Goal: Task Accomplishment & Management: Use online tool/utility

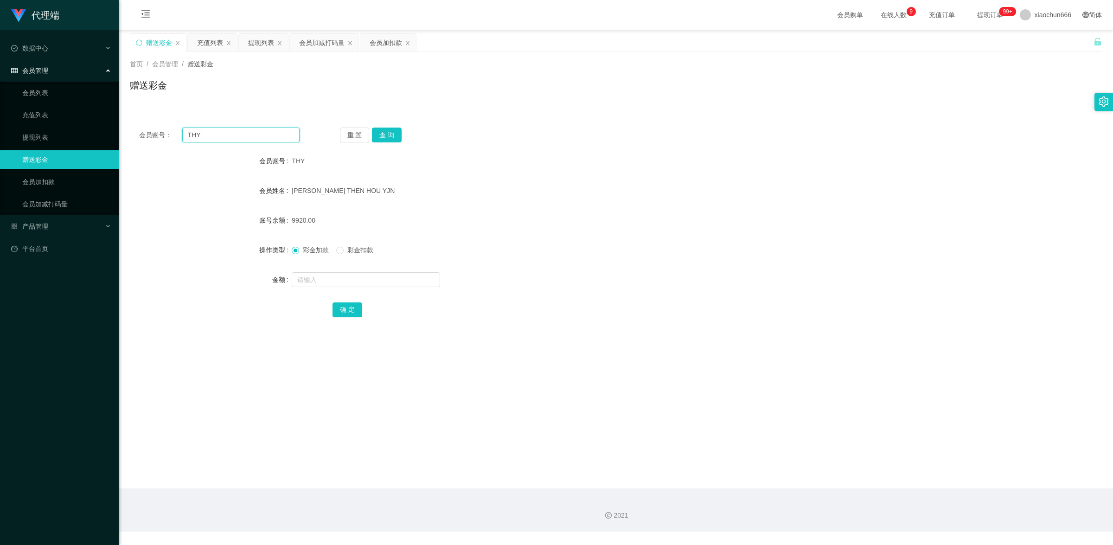
click at [218, 133] on input "THY" at bounding box center [240, 134] width 117 height 15
click at [60, 110] on link "充值列表" at bounding box center [66, 115] width 89 height 19
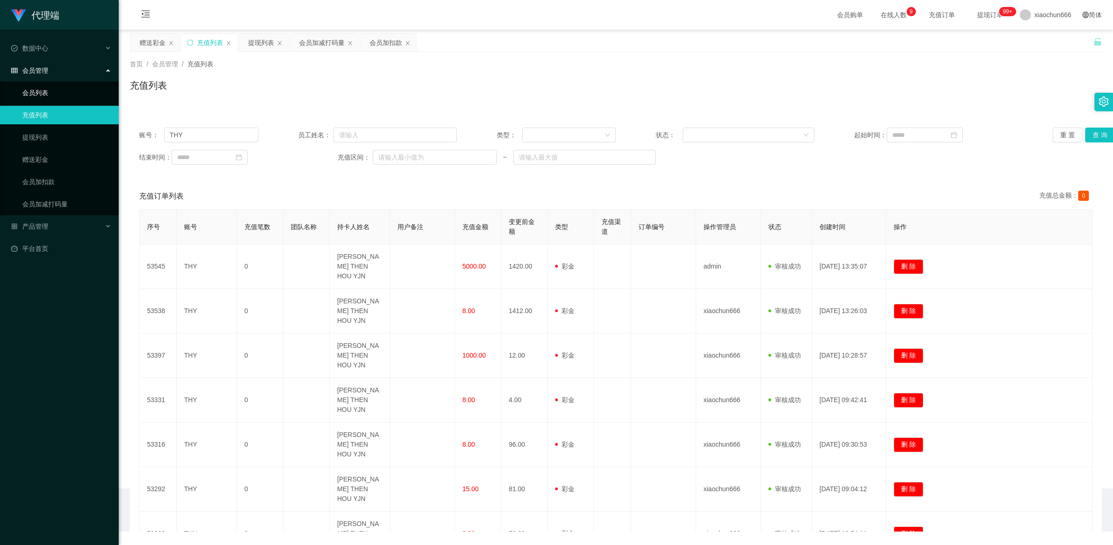
click at [59, 94] on link "会员列表" at bounding box center [66, 92] width 89 height 19
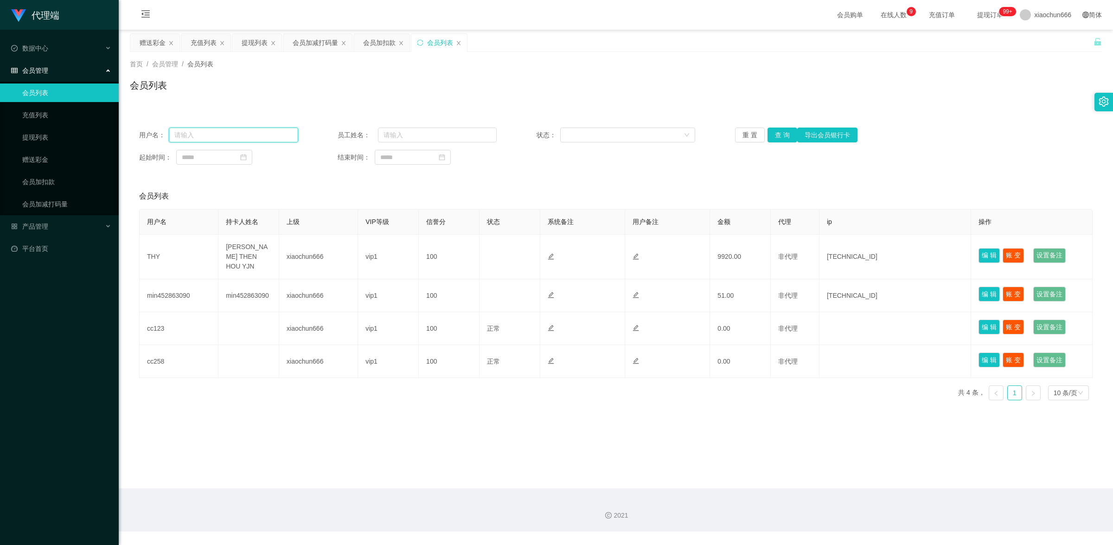
click at [214, 135] on input "text" at bounding box center [233, 134] width 129 height 15
paste input "THY"
type input "THY"
drag, startPoint x: 826, startPoint y: 136, endPoint x: 814, endPoint y: 165, distance: 31.6
click at [814, 165] on div "用户名： THY 员工姓名： 状态： 重 置 查 询 导出会员银行卡 起始时间： 结束时间：" at bounding box center [616, 146] width 972 height 56
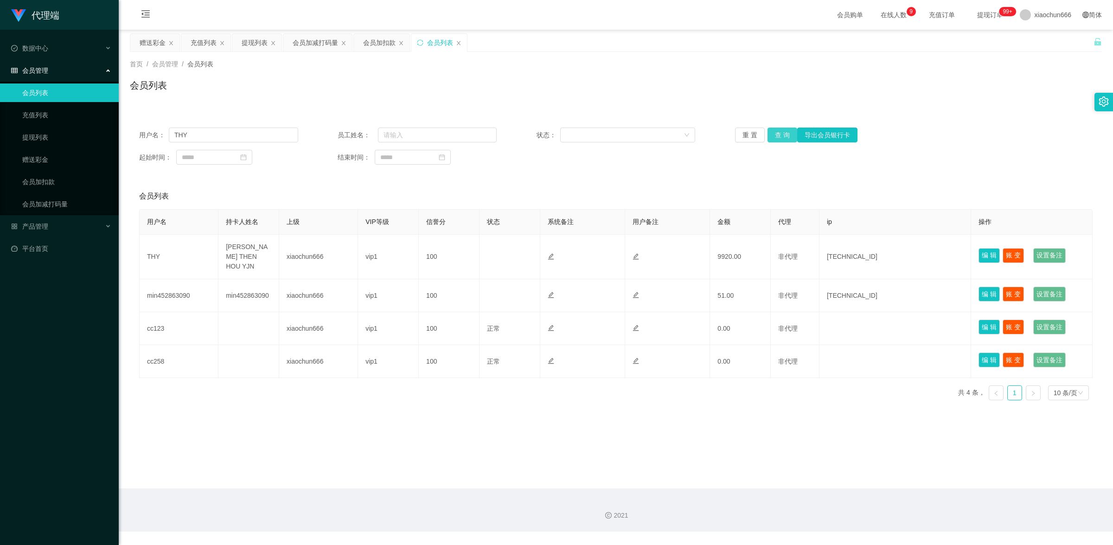
click at [772, 138] on button "查 询" at bounding box center [782, 134] width 30 height 15
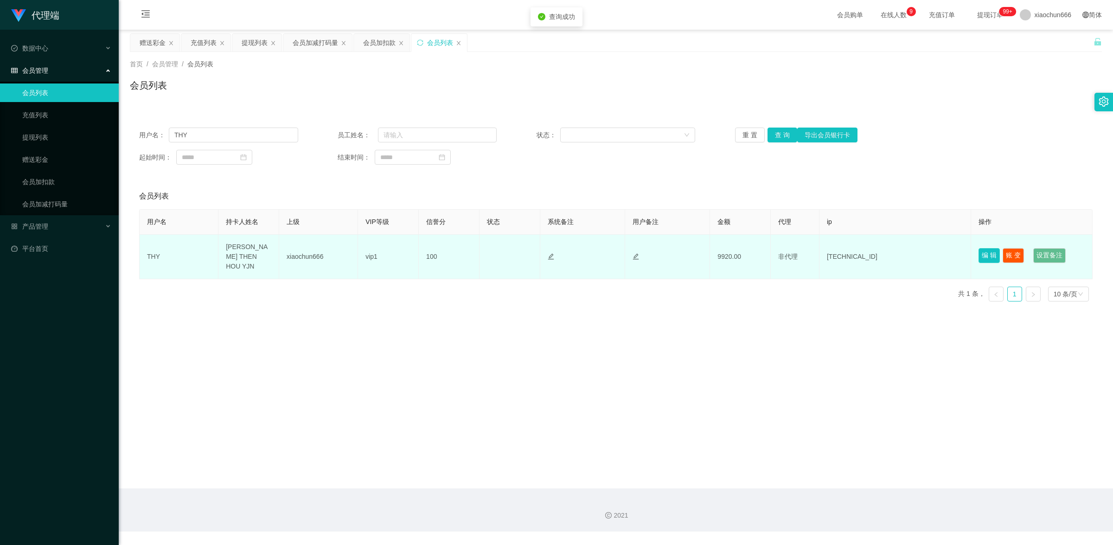
click at [982, 253] on button "编 辑" at bounding box center [988, 255] width 21 height 15
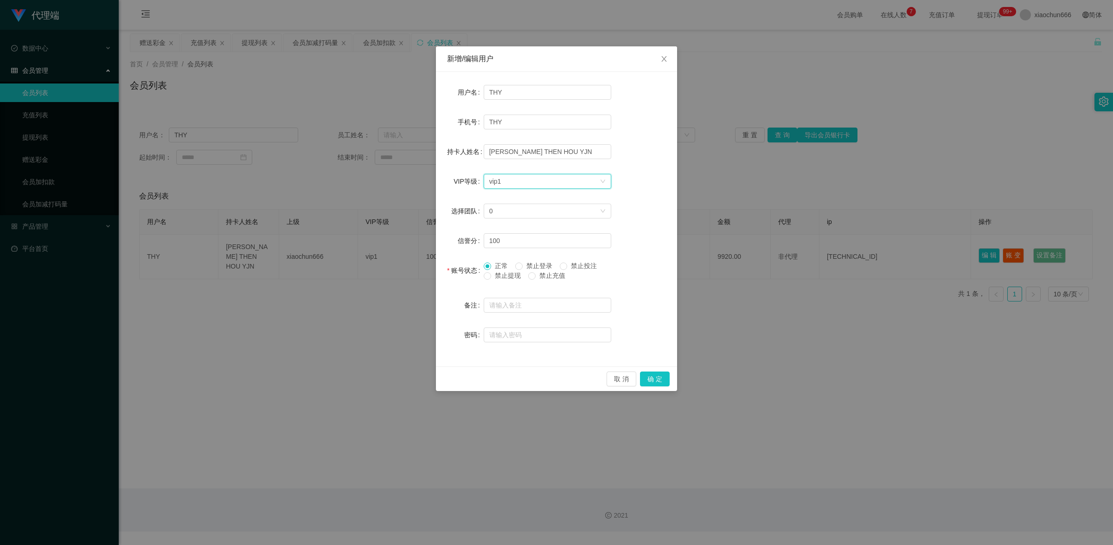
click at [542, 188] on div "选择VIP等级 vip1" at bounding box center [544, 181] width 110 height 14
click at [657, 54] on span "Close" at bounding box center [664, 59] width 26 height 26
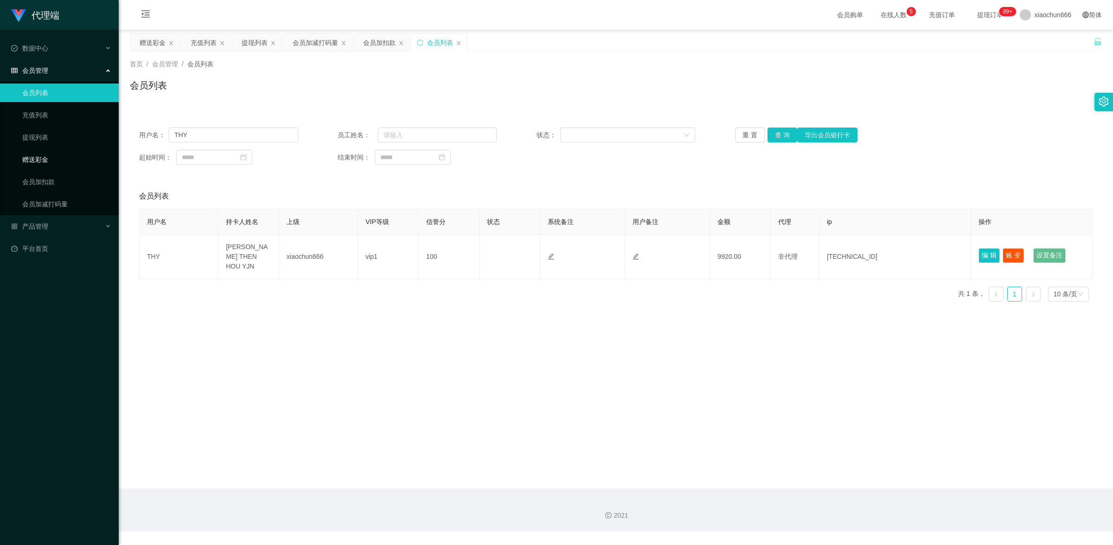
click at [51, 154] on link "赠送彩金" at bounding box center [66, 159] width 89 height 19
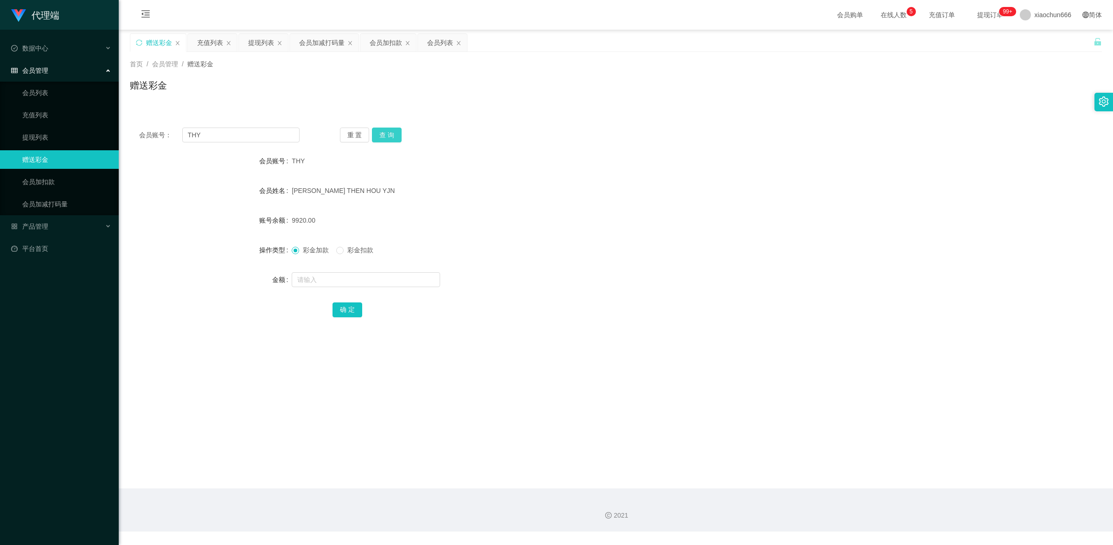
click at [376, 132] on button "查 询" at bounding box center [387, 134] width 30 height 15
click at [332, 277] on input "text" at bounding box center [366, 279] width 148 height 15
type input "8"
click at [349, 311] on button "确 定" at bounding box center [347, 309] width 30 height 15
click at [320, 287] on div at bounding box center [575, 279] width 567 height 19
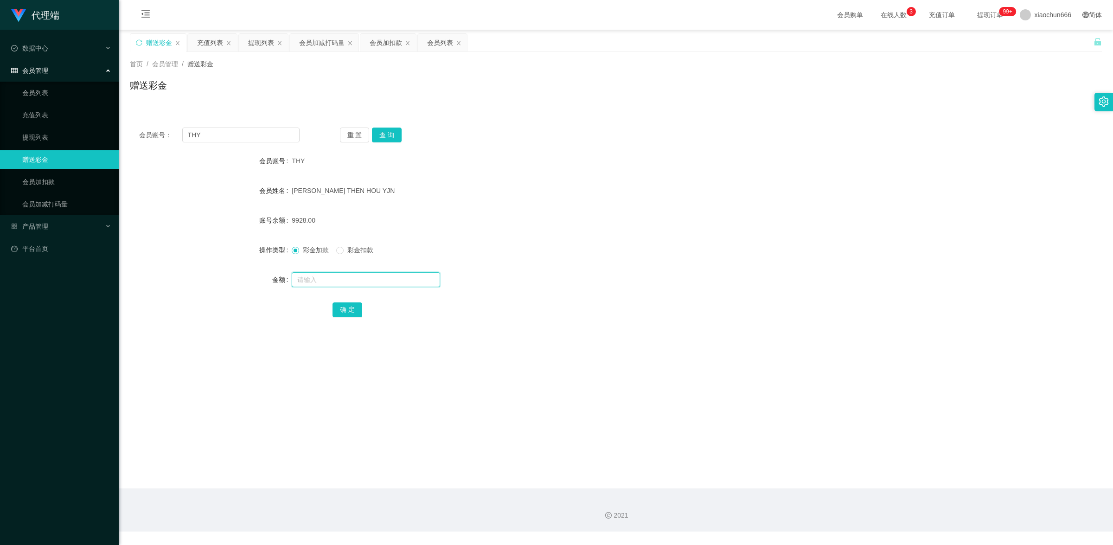
click at [321, 281] on input "text" at bounding box center [366, 279] width 148 height 15
type input "8"
click at [351, 307] on button "确 定" at bounding box center [347, 309] width 30 height 15
